Goal: Find specific page/section: Find specific page/section

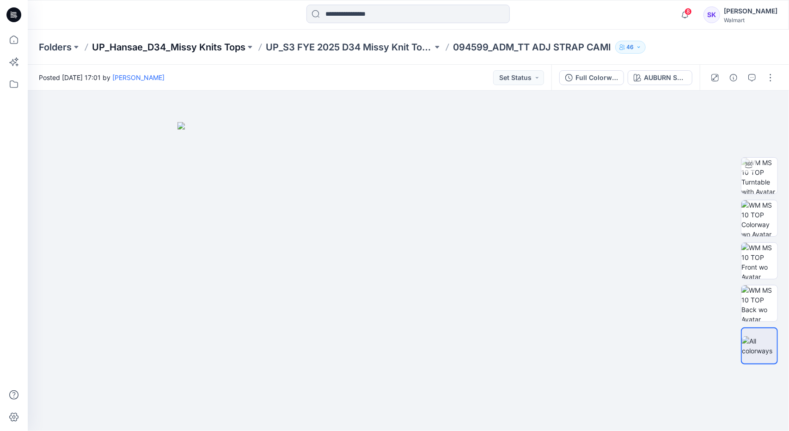
click at [104, 48] on p "UP_Hansae_D34_Missy Knits Tops" at bounding box center [169, 47] width 154 height 13
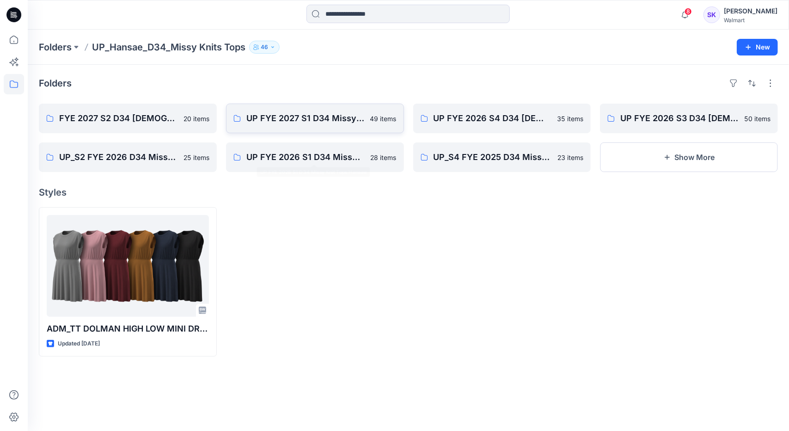
click at [316, 116] on p "UP FYE 2027 S1 D34 Missy Knit Tops" at bounding box center [305, 118] width 118 height 13
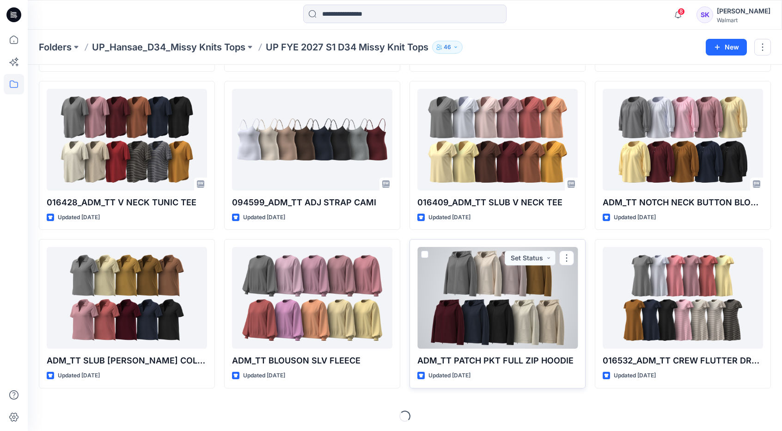
scroll to position [181, 0]
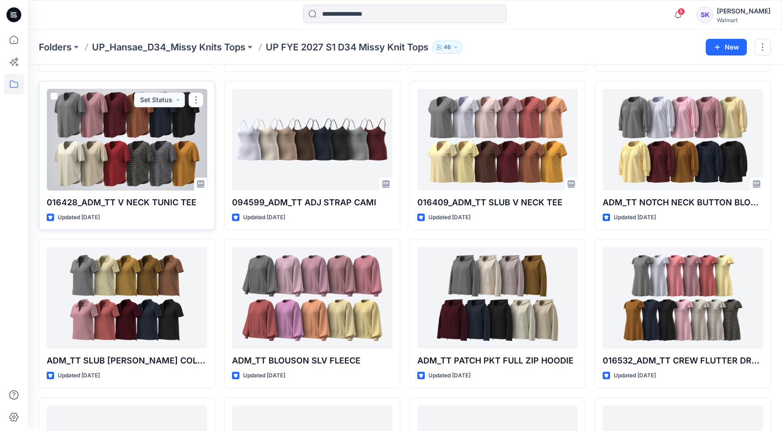
click at [131, 162] on div at bounding box center [127, 140] width 160 height 102
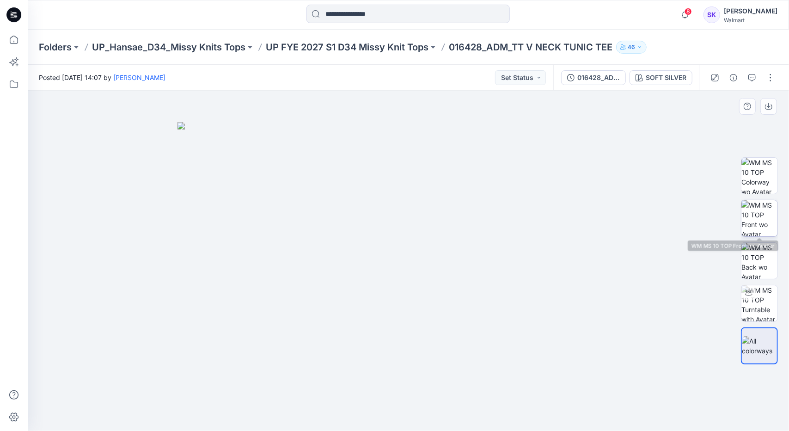
click at [744, 219] on img at bounding box center [760, 218] width 36 height 36
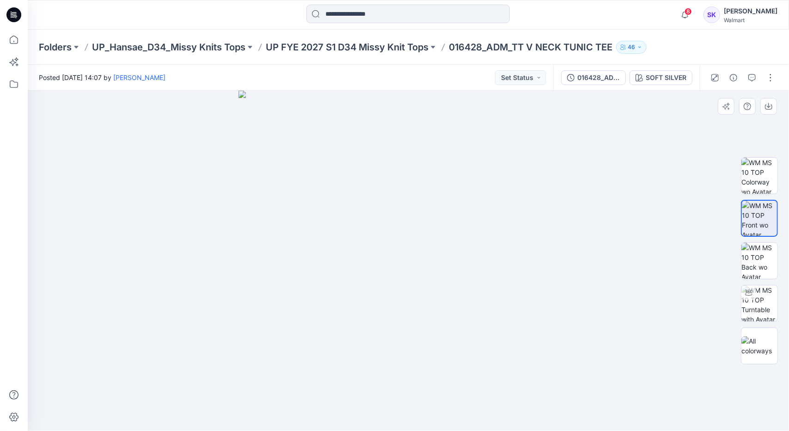
click at [451, 261] on img at bounding box center [409, 261] width 340 height 340
drag, startPoint x: 769, startPoint y: 107, endPoint x: 787, endPoint y: 135, distance: 32.8
click at [769, 107] on icon "button" at bounding box center [769, 105] width 4 height 5
click at [764, 258] on img at bounding box center [760, 261] width 36 height 36
click at [771, 108] on icon "button" at bounding box center [768, 106] width 7 height 7
